Goal: Find specific page/section: Find specific page/section

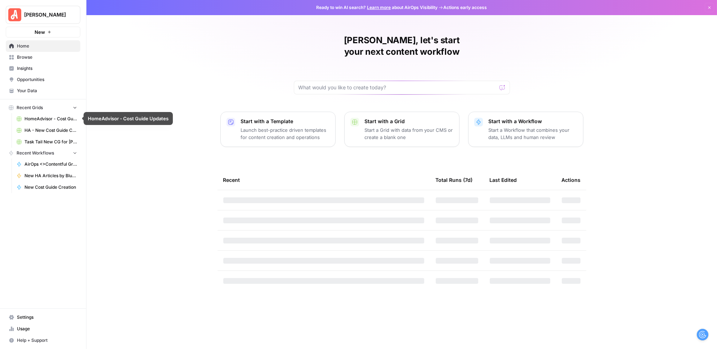
click at [36, 106] on span "Recent Grids" at bounding box center [30, 107] width 26 height 6
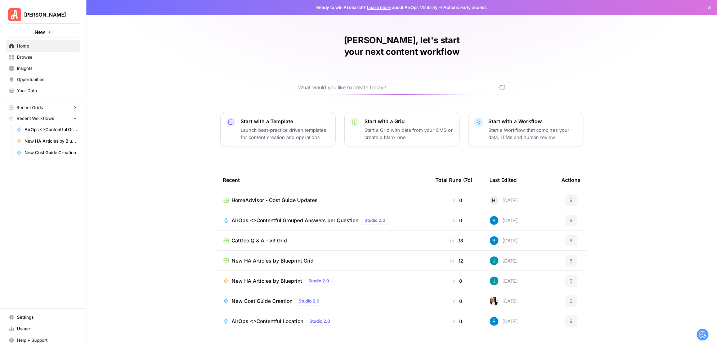
click at [302, 197] on span "HomeAdvisor - Cost Guide Updates" at bounding box center [275, 200] width 86 height 7
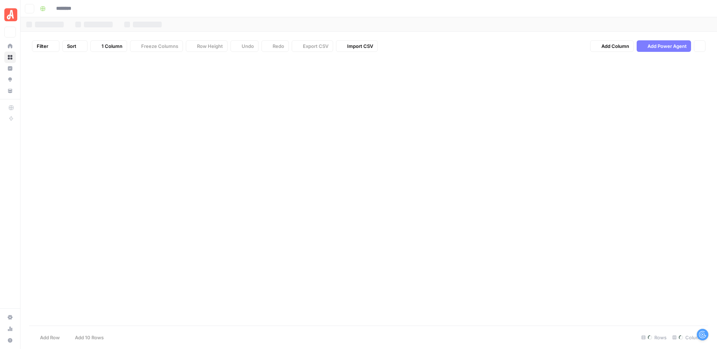
type input "**********"
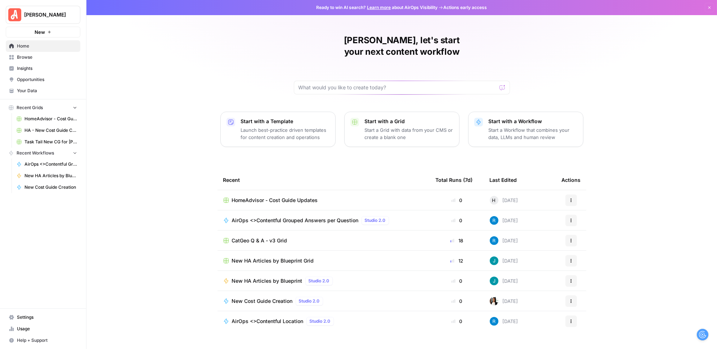
click at [247, 257] on span "New HA Articles by Blueprint Grid" at bounding box center [273, 260] width 82 height 7
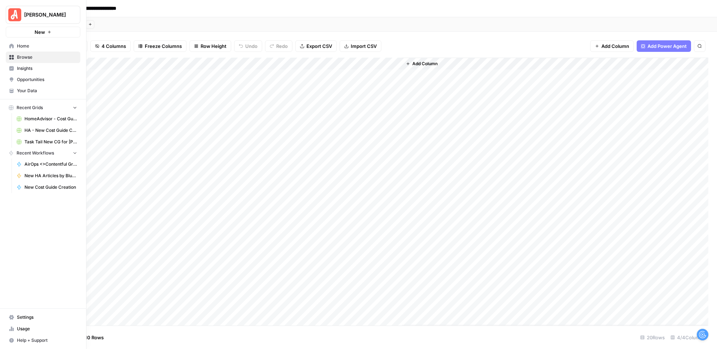
click at [23, 119] on link "HomeAdvisor - Cost Guide Updates" at bounding box center [46, 119] width 67 height 12
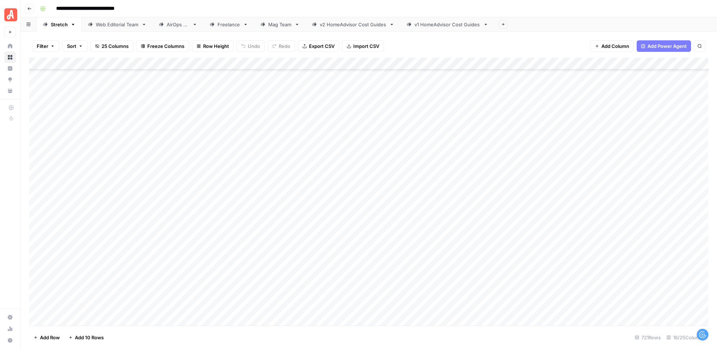
scroll to position [8579, 0]
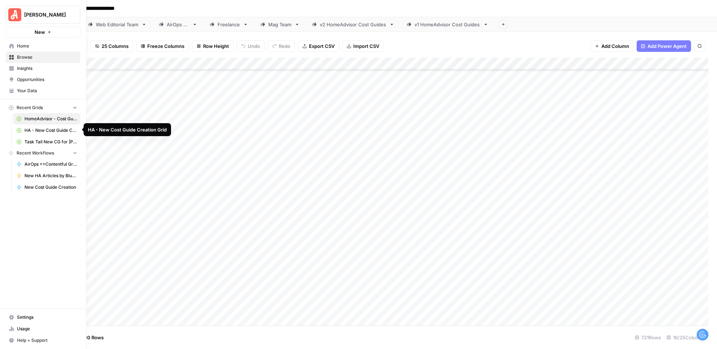
click at [37, 139] on span "Task Tail New CG for [PERSON_NAME] Grid" at bounding box center [50, 142] width 53 height 6
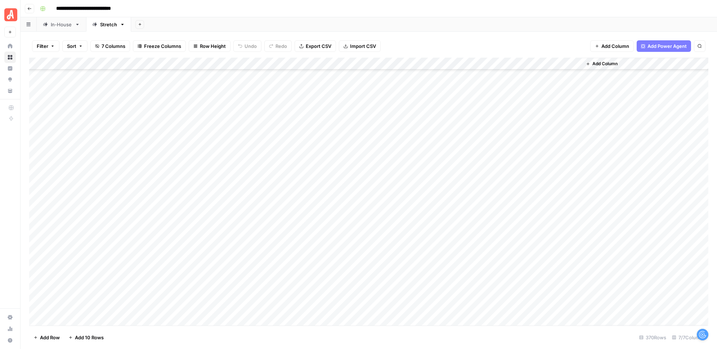
scroll to position [4284, 0]
